Goal: Check status: Check status

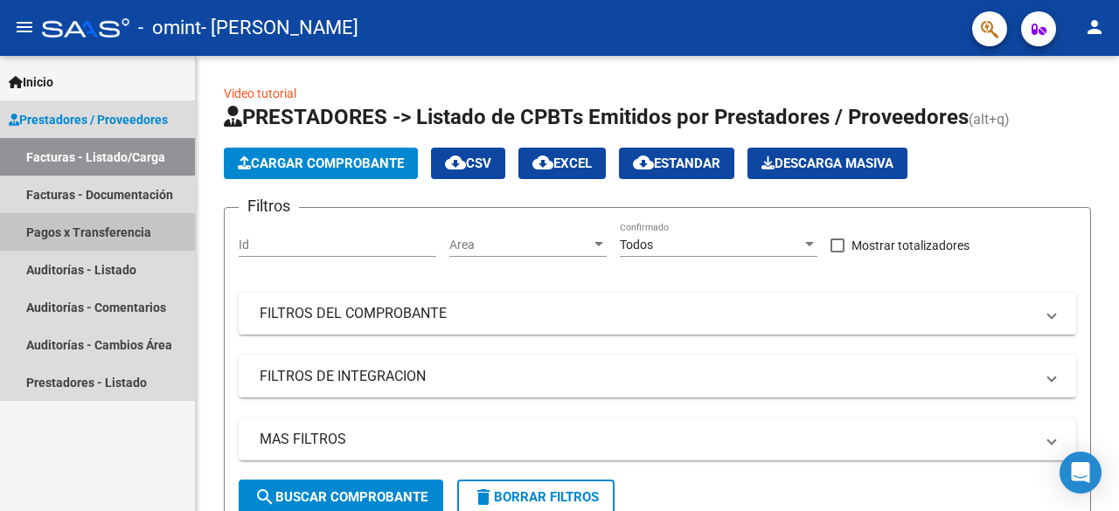
click at [107, 236] on link "Pagos x Transferencia" at bounding box center [97, 232] width 195 height 38
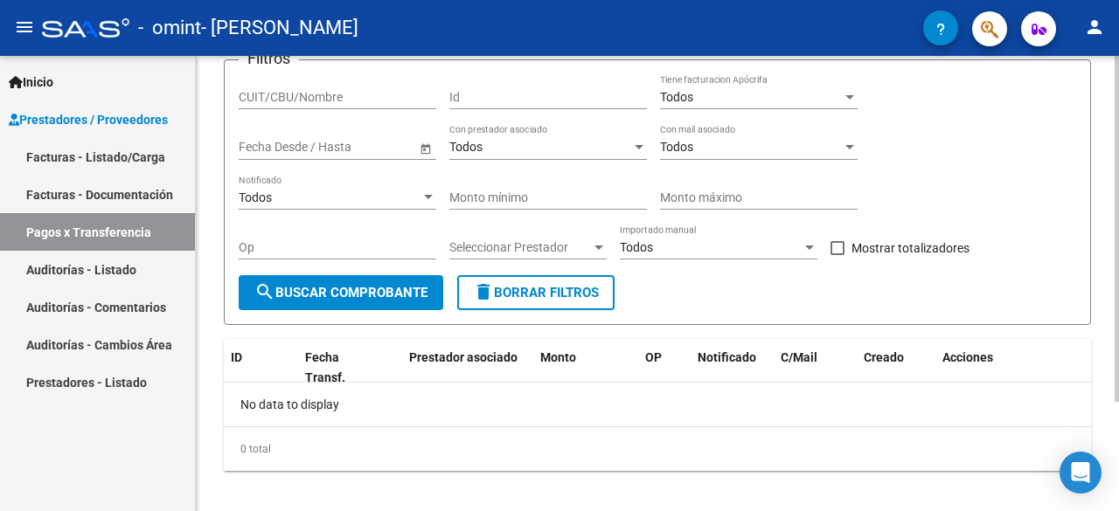
scroll to position [143, 0]
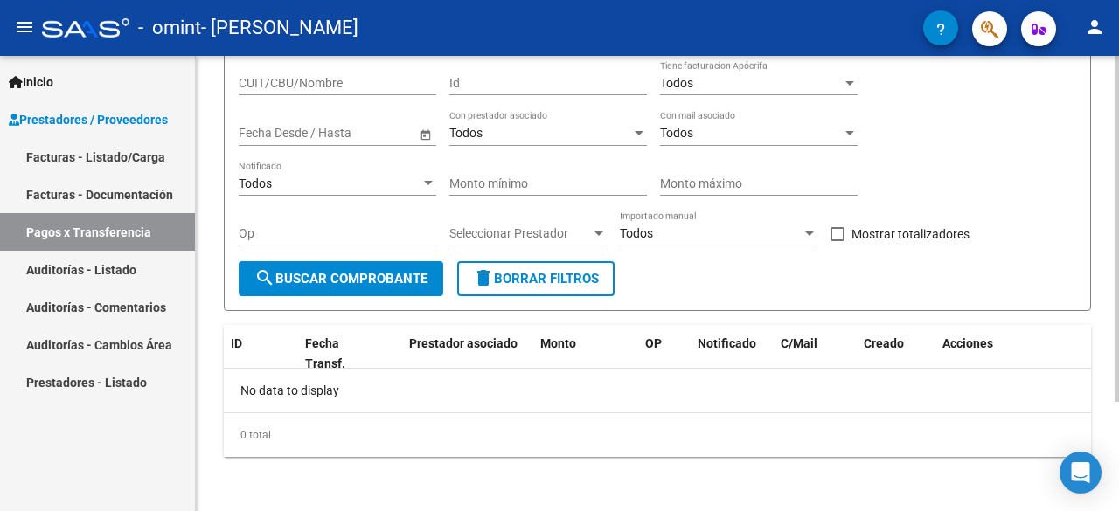
click at [1106, 238] on div "PRESTADORES -> Pagos por Transferencia (alt+p) cloud_download Exportar CSV Impo…" at bounding box center [659, 213] width 927 height 601
click at [93, 162] on link "Facturas - Listado/Carga" at bounding box center [97, 157] width 195 height 38
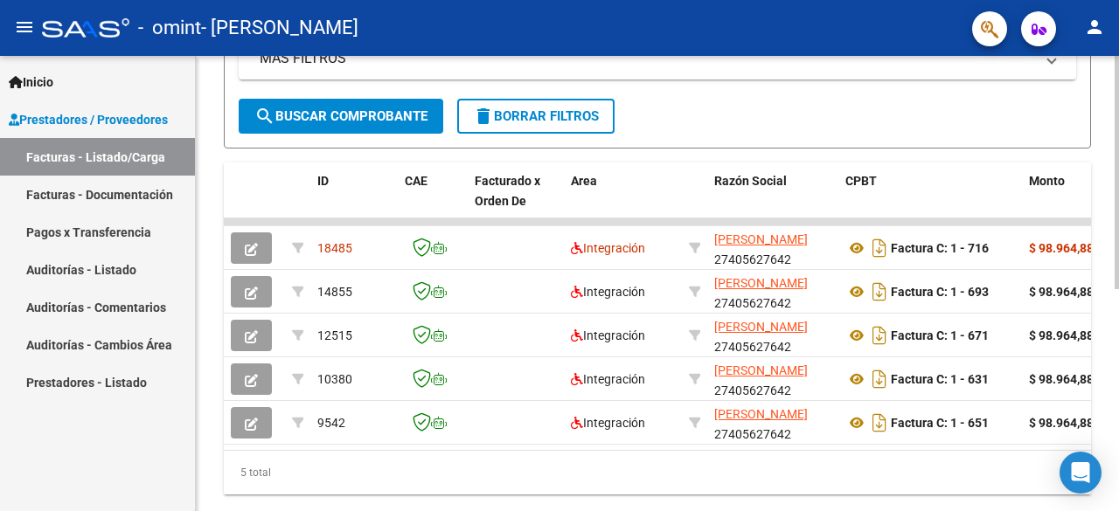
scroll to position [393, 0]
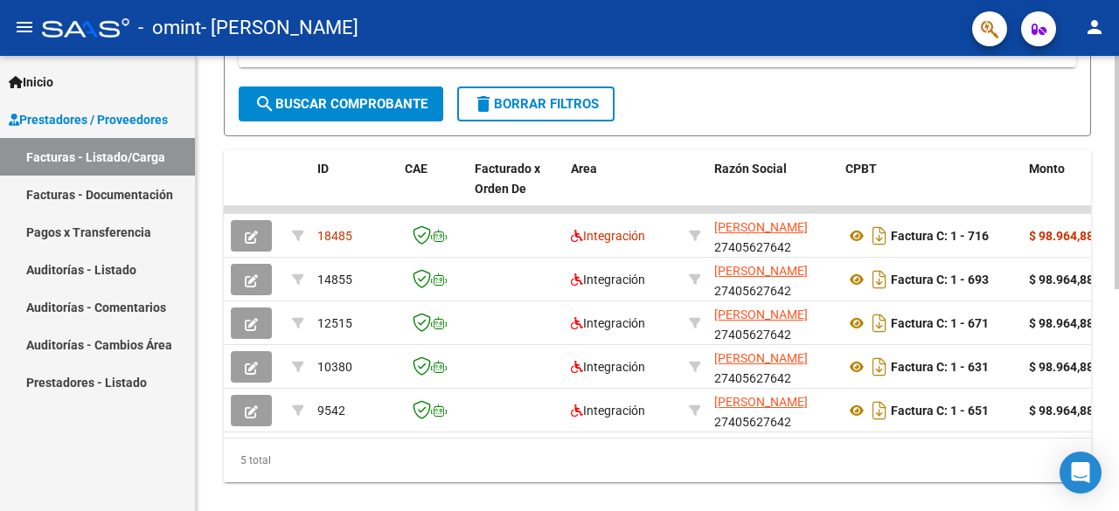
click at [1118, 282] on div at bounding box center [1117, 379] width 4 height 233
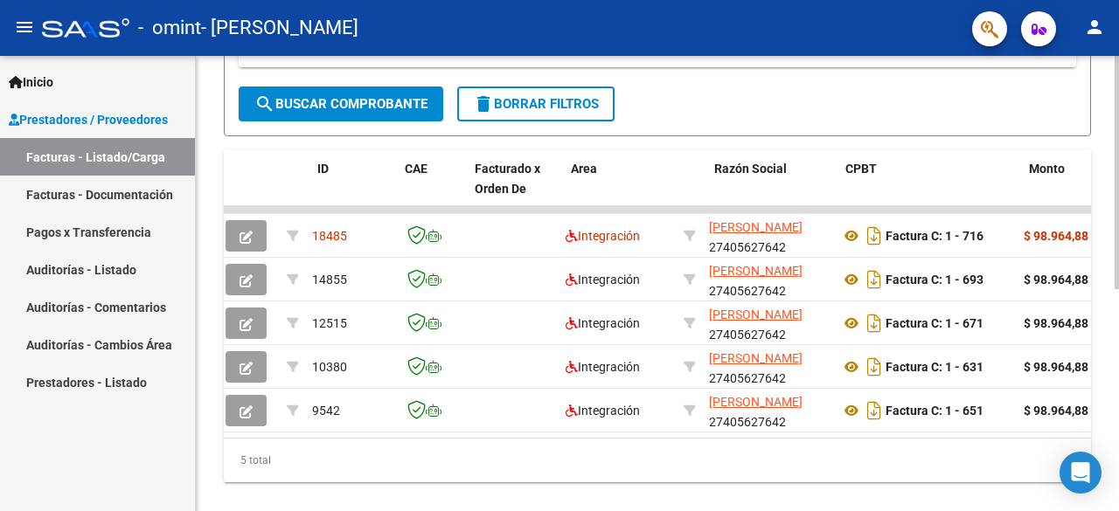
scroll to position [0, 0]
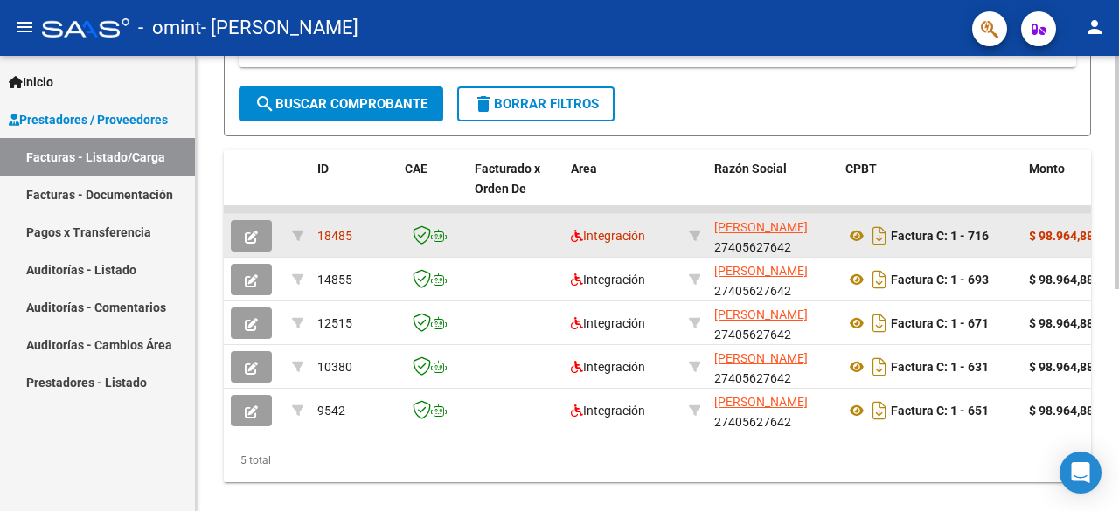
click at [615, 242] on div "Integración" at bounding box center [623, 236] width 104 height 20
click at [1052, 239] on strong "$ 98.964,88" at bounding box center [1061, 236] width 65 height 14
click at [250, 233] on icon "button" at bounding box center [251, 237] width 13 height 13
